Goal: Task Accomplishment & Management: Manage account settings

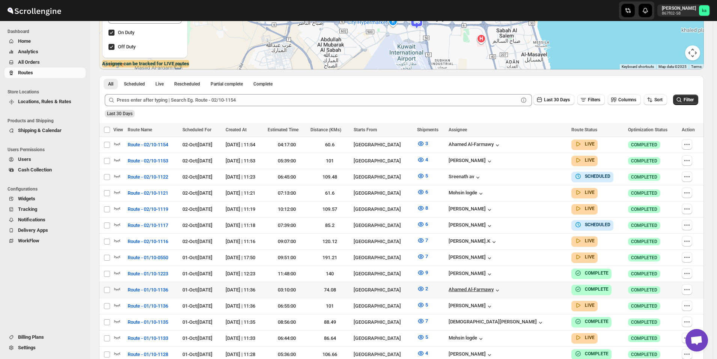
scroll to position [150, 0]
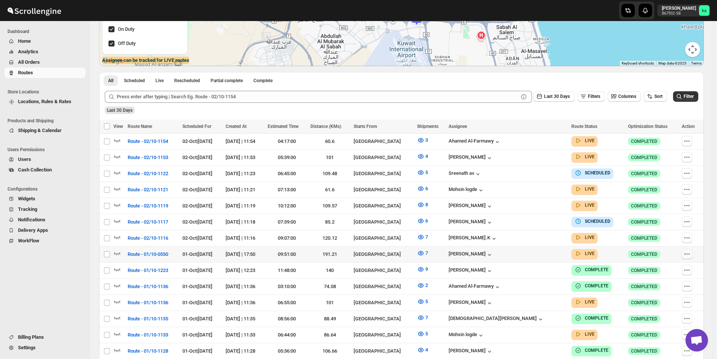
click at [689, 254] on icon "button" at bounding box center [687, 254] width 8 height 8
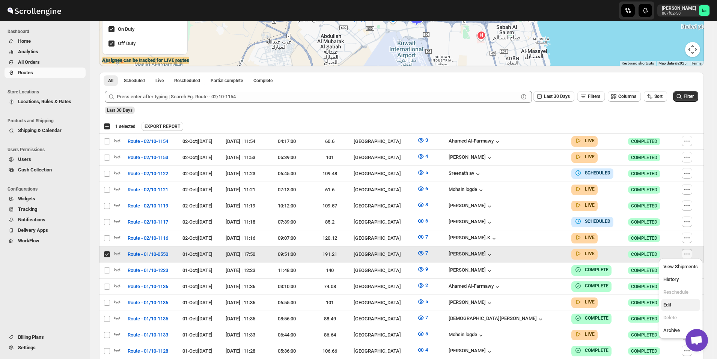
click at [672, 307] on span "Edit" at bounding box center [680, 305] width 35 height 8
checkbox input "false"
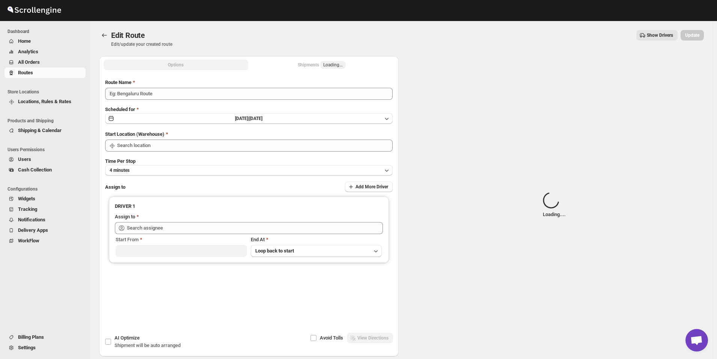
type input "Route - 01/10-0550"
click at [313, 66] on div "Shipments Loading..." at bounding box center [322, 65] width 48 height 8
type input "[GEOGRAPHIC_DATA]"
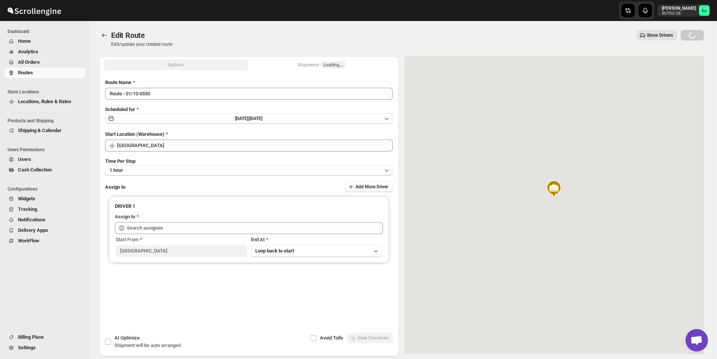
type input "[PERSON_NAME] ([EMAIL_ADDRESS][DOMAIN_NAME])"
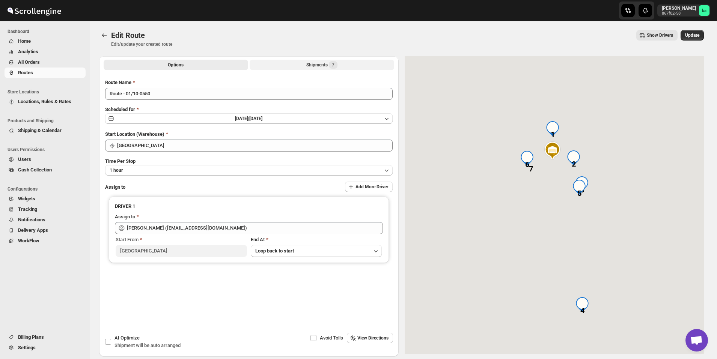
click at [313, 66] on div "Shipments 7" at bounding box center [321, 65] width 31 height 8
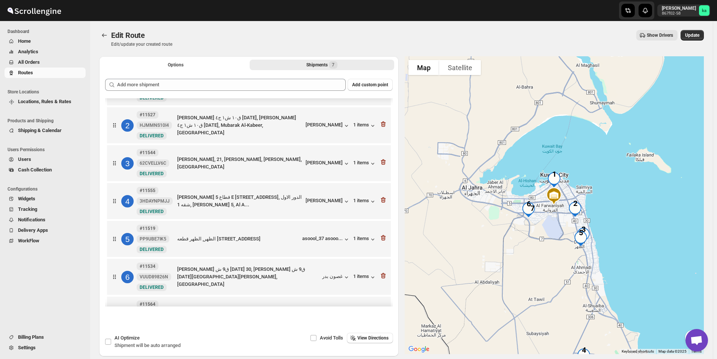
scroll to position [61, 0]
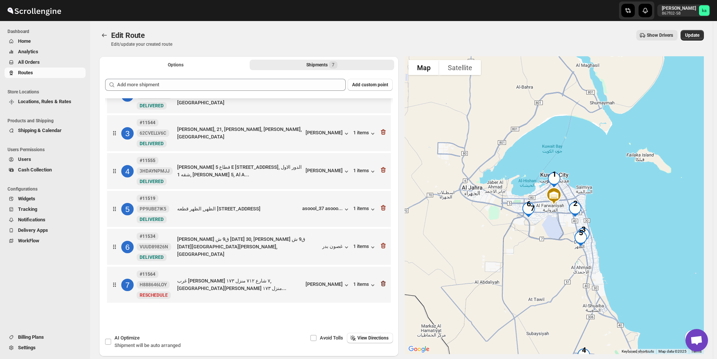
click at [381, 286] on icon "button" at bounding box center [383, 284] width 8 height 8
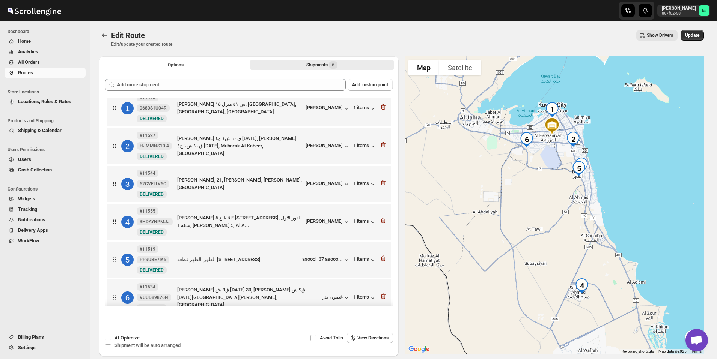
scroll to position [0, 0]
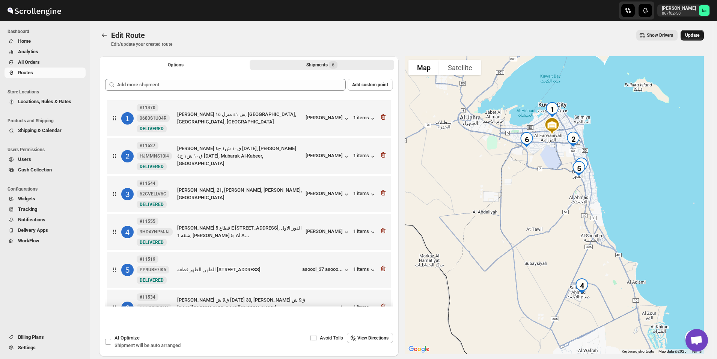
click at [699, 37] on span "Update" at bounding box center [692, 35] width 14 height 6
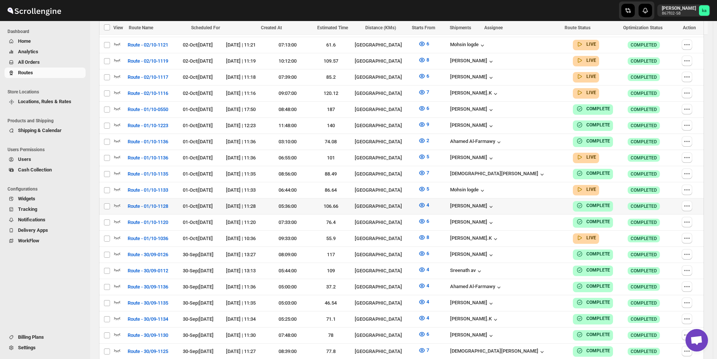
scroll to position [300, 0]
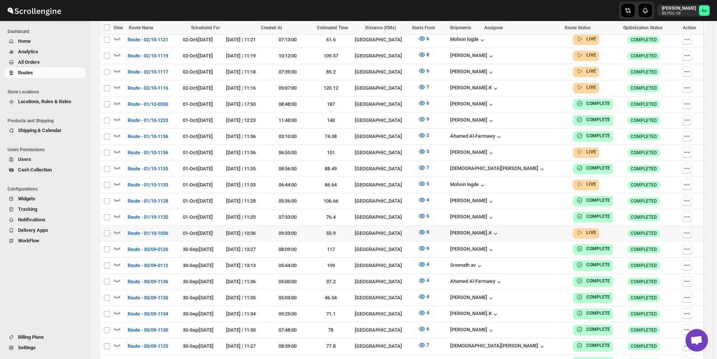
click at [690, 229] on icon "button" at bounding box center [687, 233] width 8 height 8
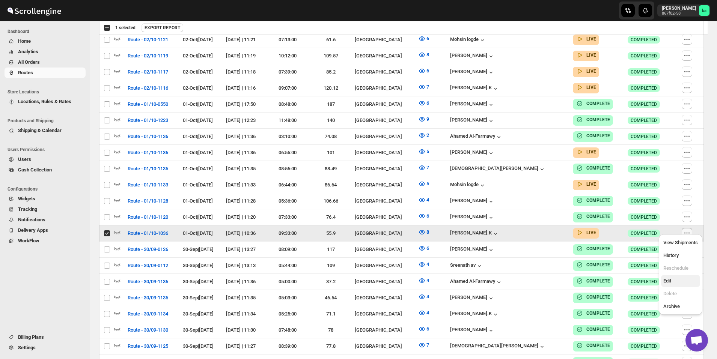
click at [672, 282] on span "Edit" at bounding box center [680, 281] width 35 height 8
checkbox input "false"
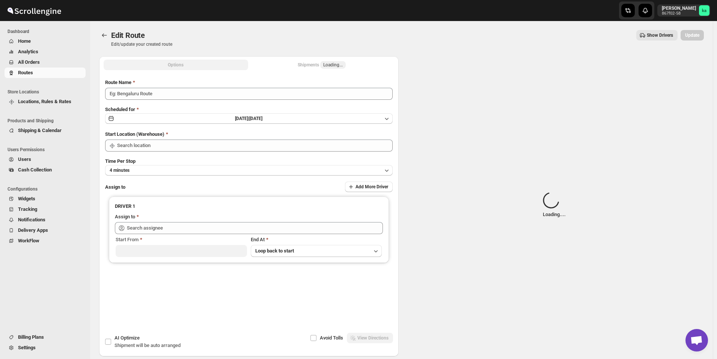
type input "Route - 01/10-1036"
type input "[GEOGRAPHIC_DATA]"
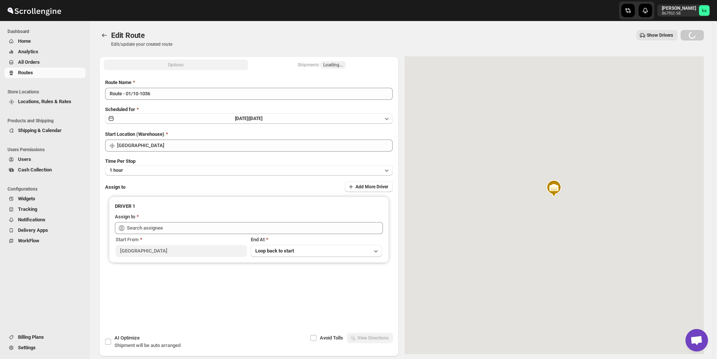
type input "[PERSON_NAME].K ([EMAIL_ADDRESS][DOMAIN_NAME])"
click at [314, 65] on div "Shipments Loading..." at bounding box center [322, 65] width 48 height 8
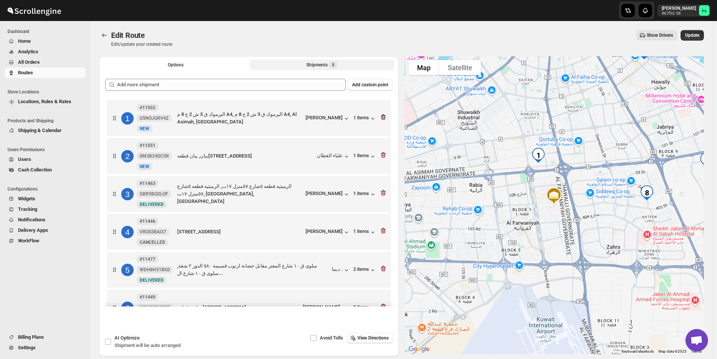
click at [383, 117] on icon "button" at bounding box center [382, 117] width 5 height 6
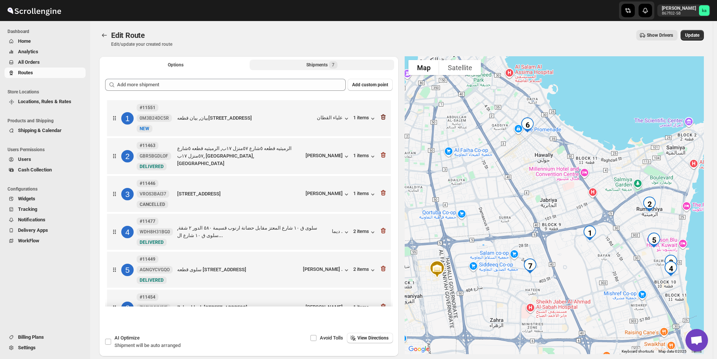
click at [382, 118] on icon "button" at bounding box center [382, 117] width 1 height 2
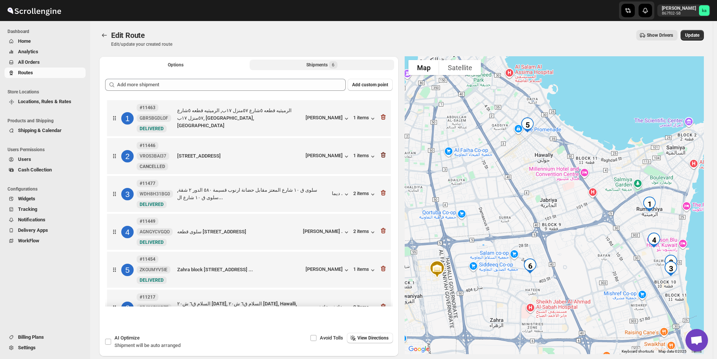
click at [382, 152] on icon "button" at bounding box center [383, 155] width 8 height 8
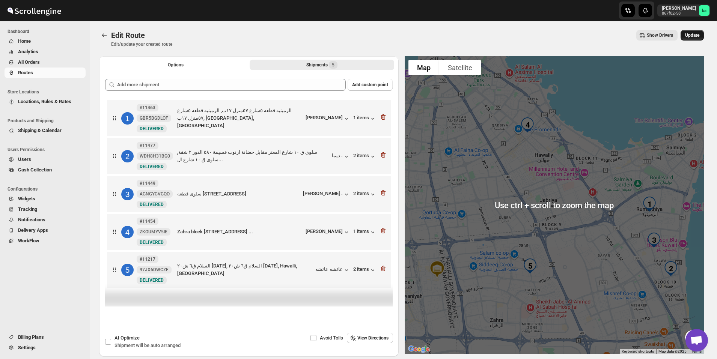
click at [704, 34] on button "Update" at bounding box center [691, 35] width 23 height 11
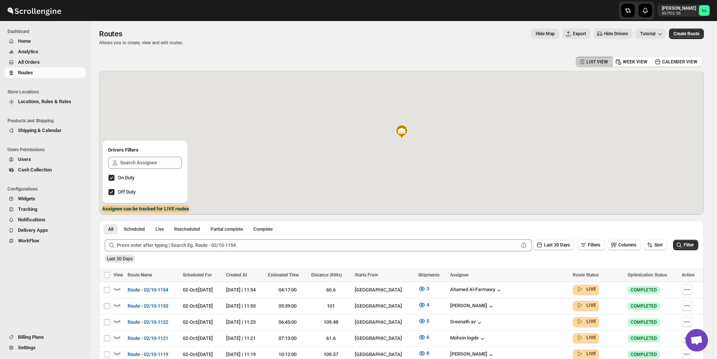
scroll to position [251, 0]
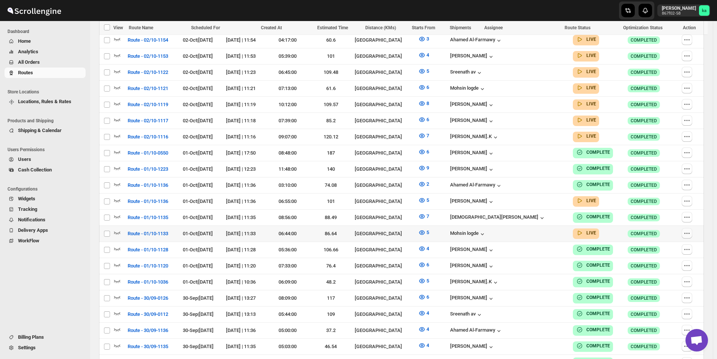
click at [690, 230] on icon "button" at bounding box center [687, 234] width 8 height 8
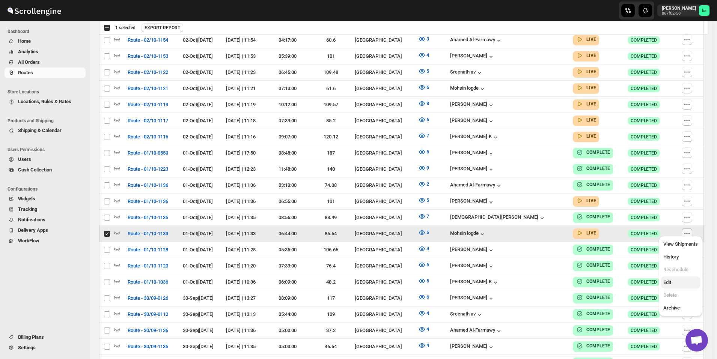
click at [674, 282] on span "Edit" at bounding box center [680, 283] width 35 height 8
checkbox input "false"
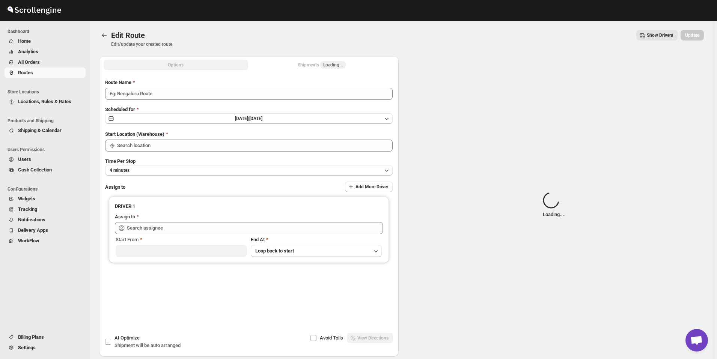
type input "Route - 01/10-1133"
type input "[GEOGRAPHIC_DATA]"
type input "Mohsin logde ([EMAIL_ADDRESS][DOMAIN_NAME])"
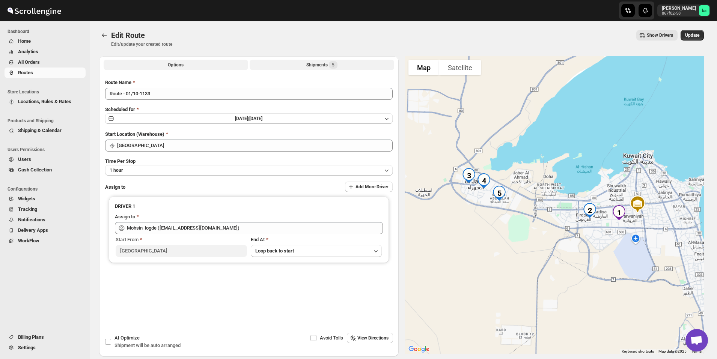
click at [316, 62] on div "Shipments 5" at bounding box center [321, 65] width 31 height 8
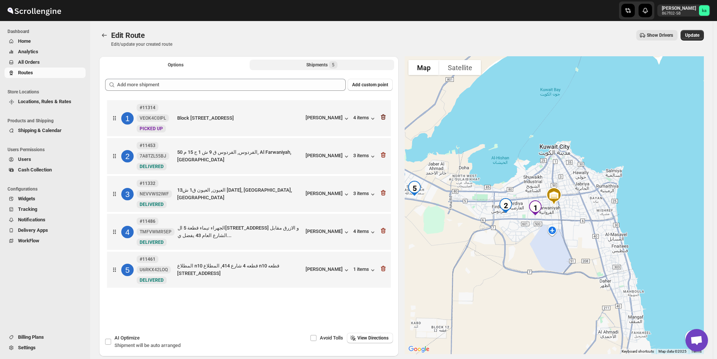
click at [383, 114] on icon "button" at bounding box center [383, 117] width 8 height 8
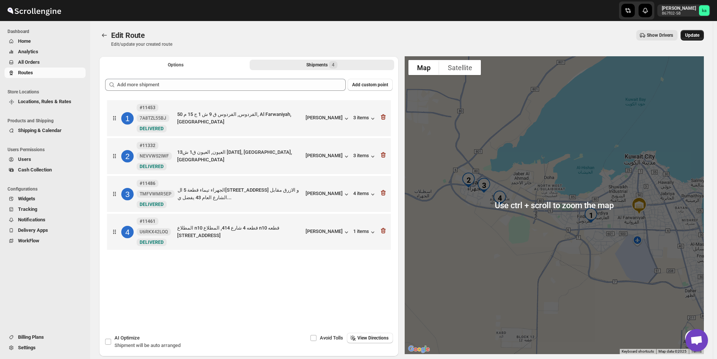
click at [704, 33] on button "Update" at bounding box center [691, 35] width 23 height 11
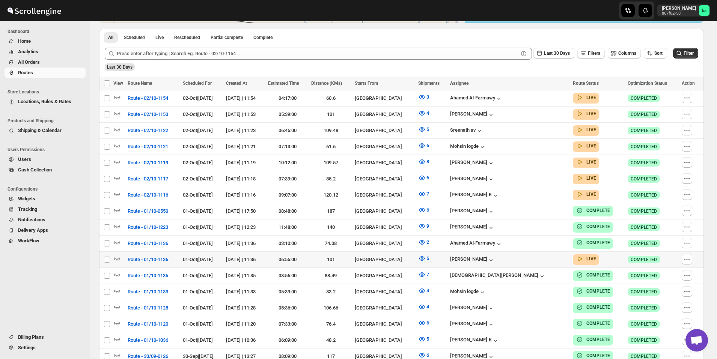
scroll to position [201, 0]
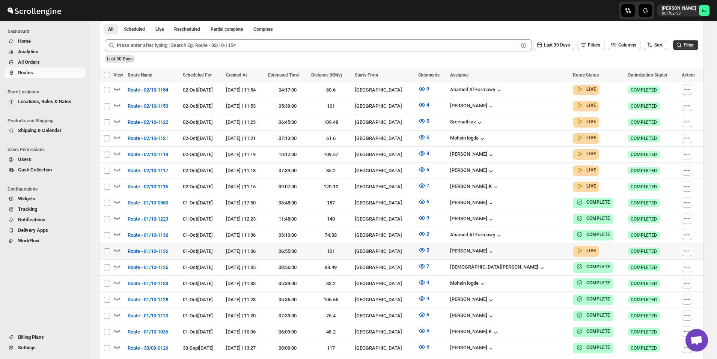
click at [692, 246] on button "button" at bounding box center [686, 251] width 11 height 11
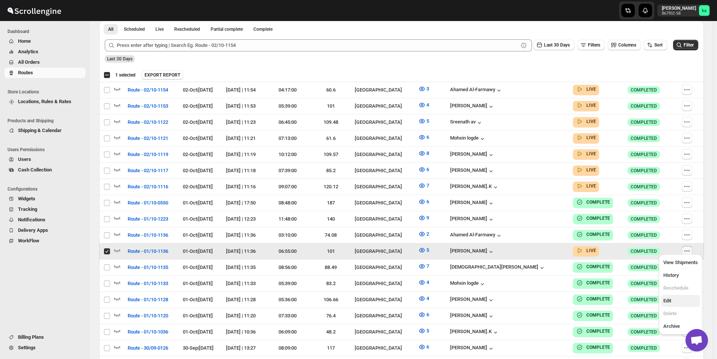
click at [677, 301] on span "Edit" at bounding box center [680, 301] width 35 height 8
checkbox input "false"
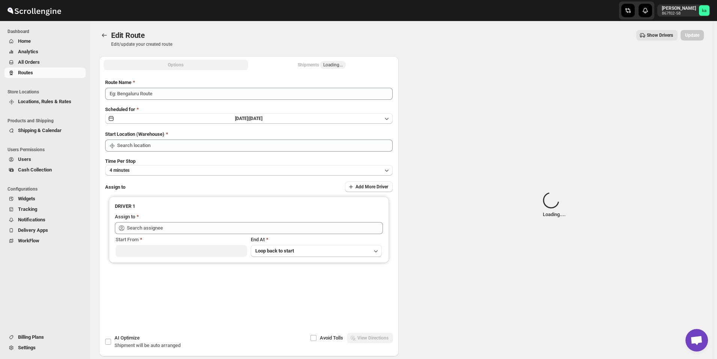
type input "Route - 01/10-1136"
type input "[GEOGRAPHIC_DATA]"
type input "[PERSON_NAME] ([EMAIL_ADDRESS][DOMAIN_NAME])"
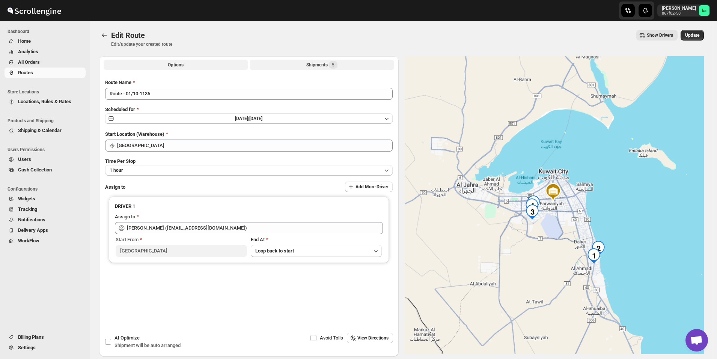
click at [311, 62] on div "Shipments 5" at bounding box center [321, 65] width 31 height 8
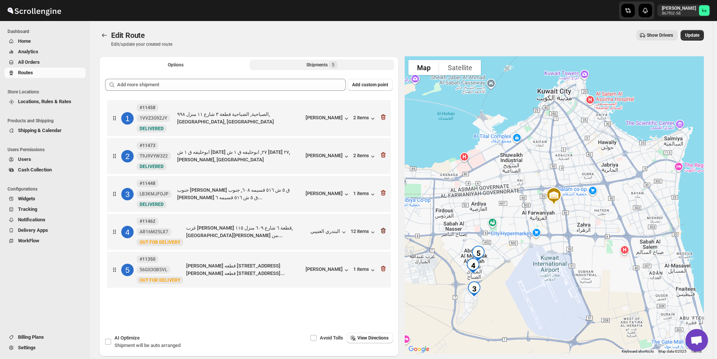
click at [384, 230] on icon "button" at bounding box center [383, 231] width 8 height 8
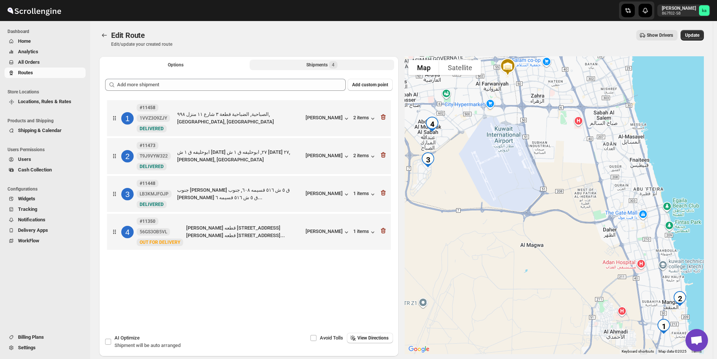
click at [384, 230] on icon "button" at bounding box center [383, 231] width 8 height 8
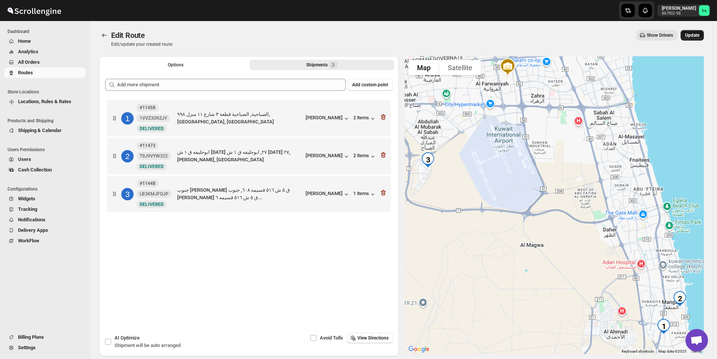
click at [703, 32] on button "Update" at bounding box center [691, 35] width 23 height 11
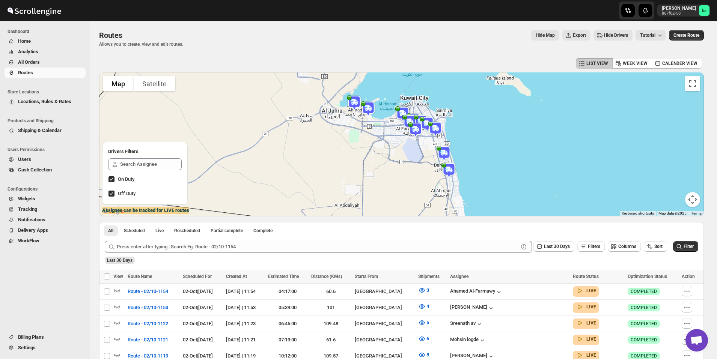
click at [46, 63] on span "All Orders" at bounding box center [51, 63] width 66 height 8
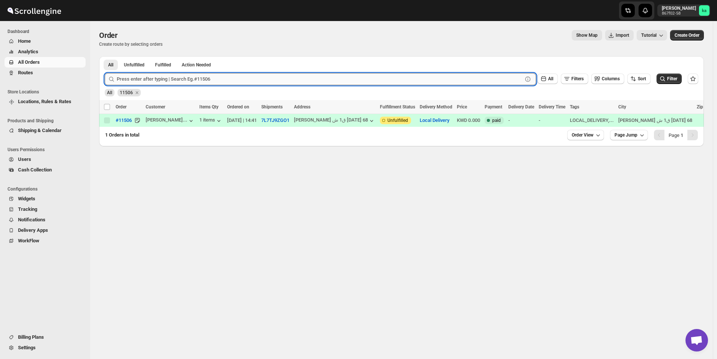
click at [176, 81] on input "text" at bounding box center [320, 79] width 406 height 12
paste input "11482"
type input "11482"
click at [105, 56] on button "Submit" at bounding box center [115, 60] width 21 height 8
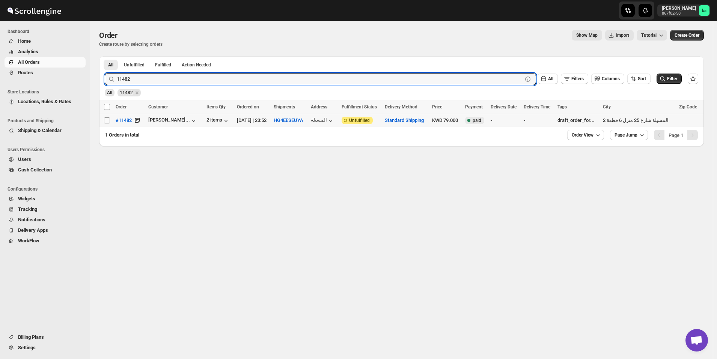
click at [108, 121] on input "Select order" at bounding box center [107, 120] width 6 height 6
checkbox input "true"
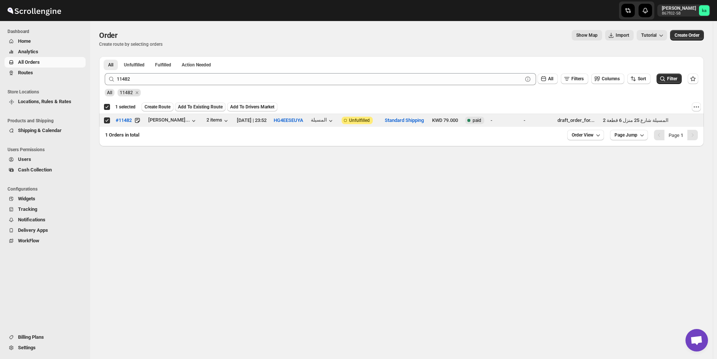
click at [186, 106] on span "Add To Existing Route" at bounding box center [200, 107] width 45 height 6
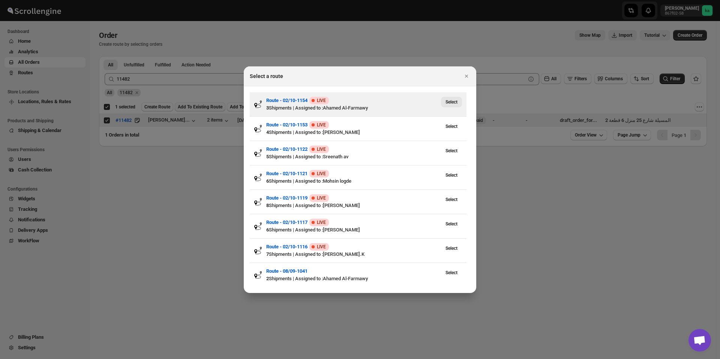
click at [457, 102] on span "Select" at bounding box center [452, 102] width 12 height 6
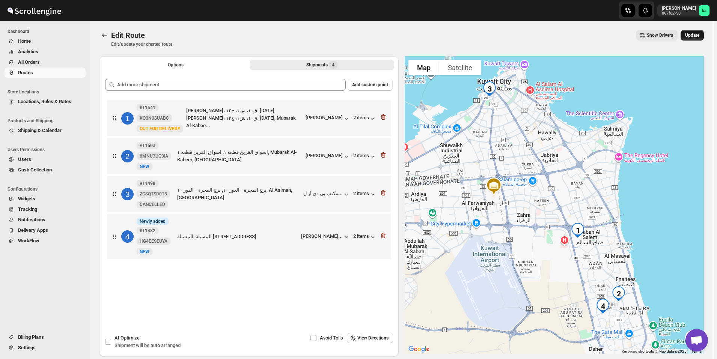
click at [696, 34] on span "Update" at bounding box center [692, 35] width 14 height 6
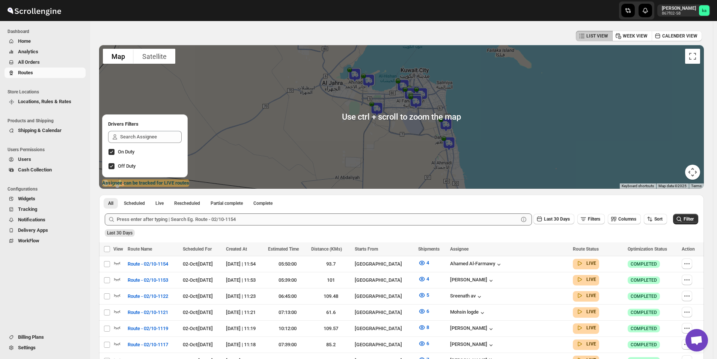
scroll to position [38, 0]
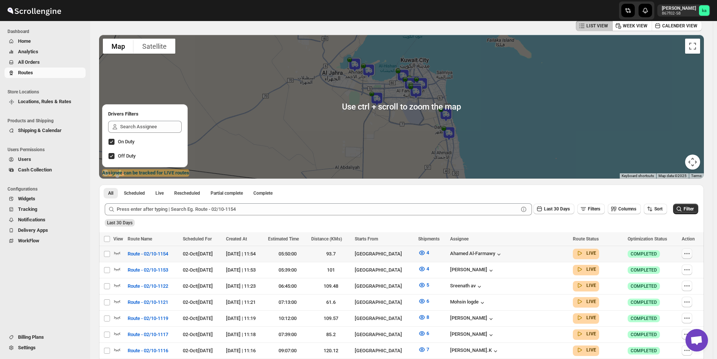
click at [686, 254] on icon "button" at bounding box center [687, 254] width 8 height 8
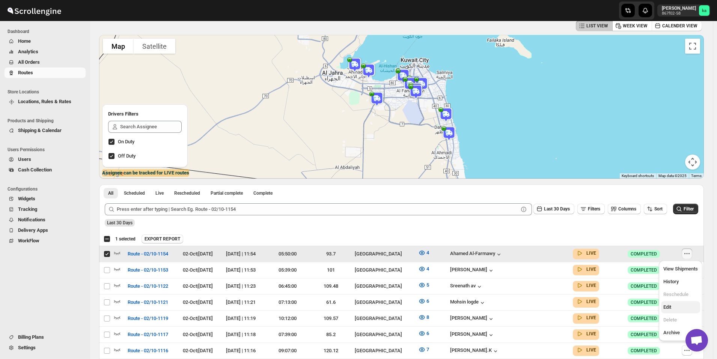
click at [673, 305] on span "Edit" at bounding box center [680, 308] width 35 height 8
checkbox input "false"
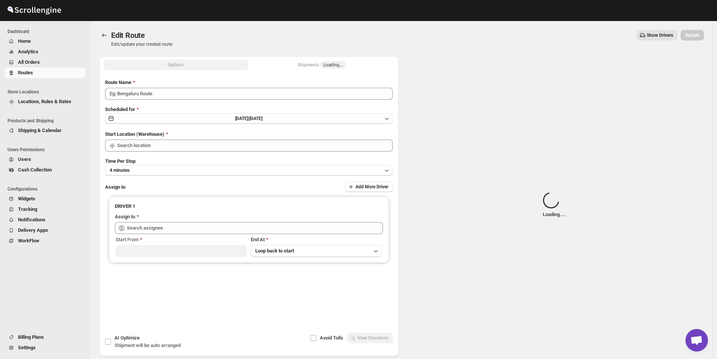
type input "Route - 02/10-1154"
type input "[GEOGRAPHIC_DATA]"
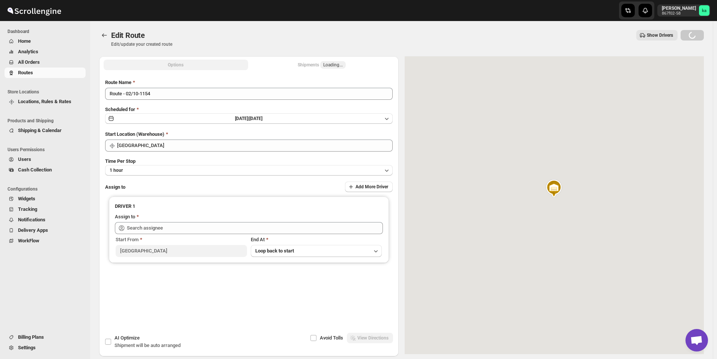
type input "Ahamed Al-Farmawy ([EMAIL_ADDRESS][DOMAIN_NAME])"
click at [312, 65] on div "Shipments Loading..." at bounding box center [322, 65] width 48 height 8
